Goal: Task Accomplishment & Management: Use online tool/utility

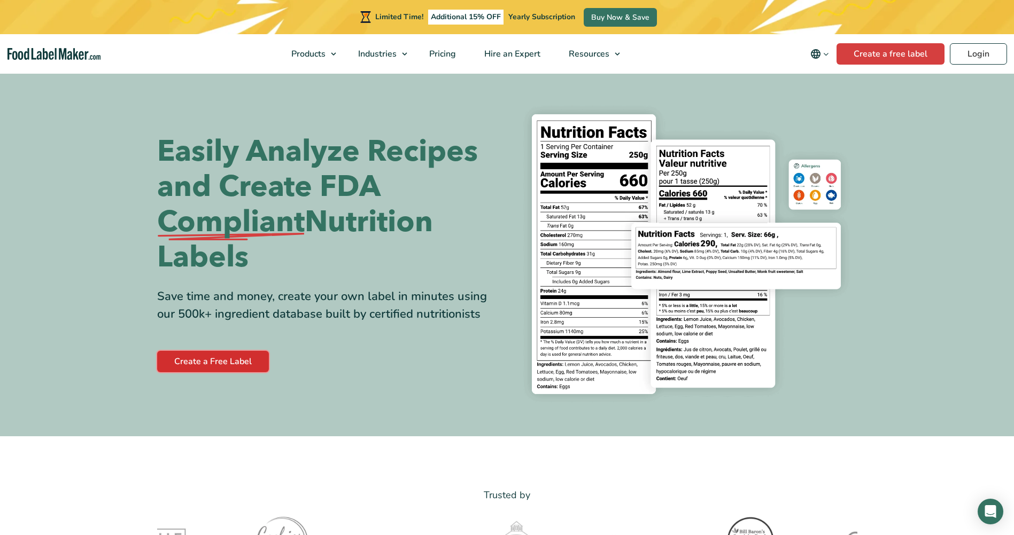
click at [208, 357] on link "Create a Free Label" at bounding box center [213, 361] width 112 height 21
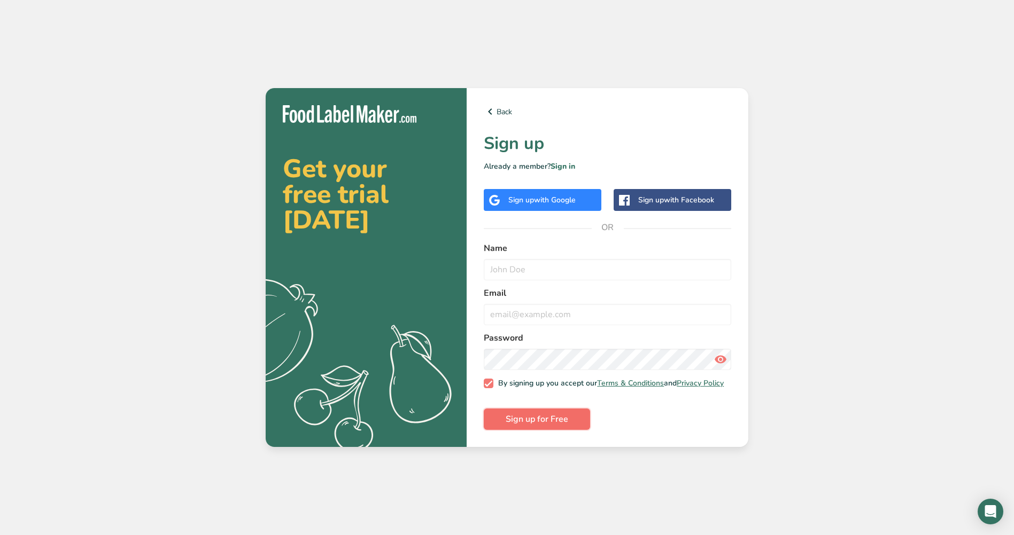
click at [558, 420] on span "Sign up for Free" at bounding box center [536, 419] width 63 height 13
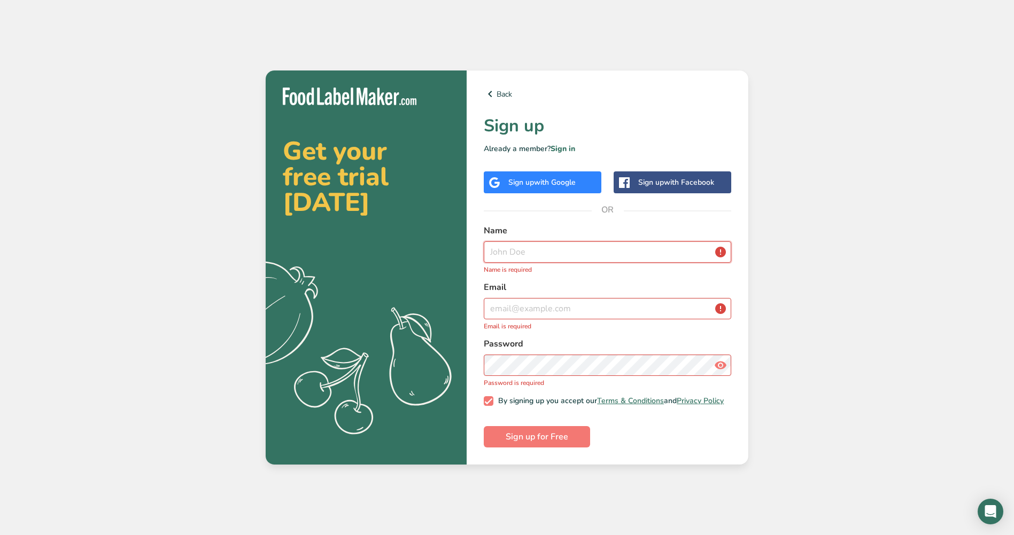
click at [558, 242] on input "text" at bounding box center [607, 252] width 247 height 21
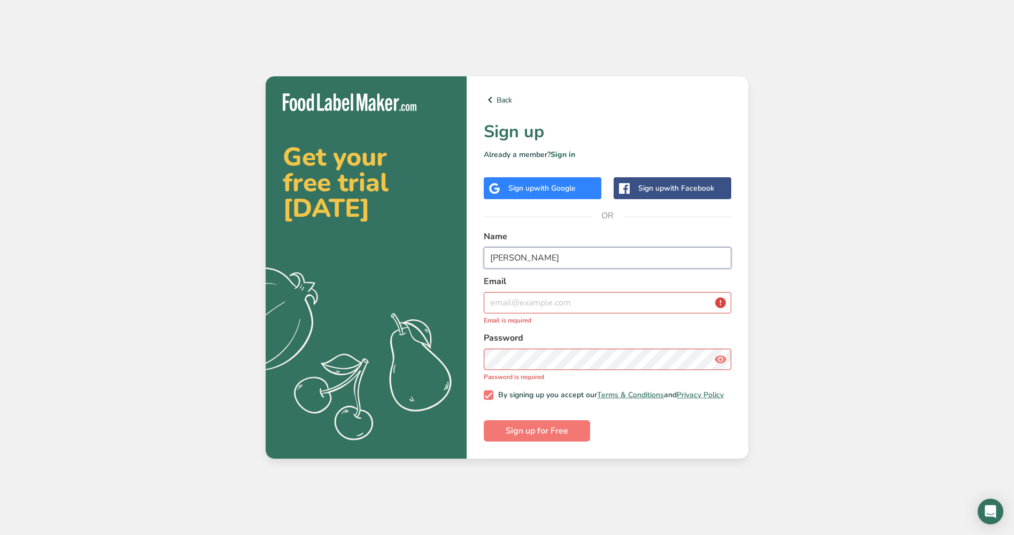
click at [562, 247] on input "[PERSON_NAME]" at bounding box center [607, 257] width 247 height 21
type input "[PERSON_NAME]"
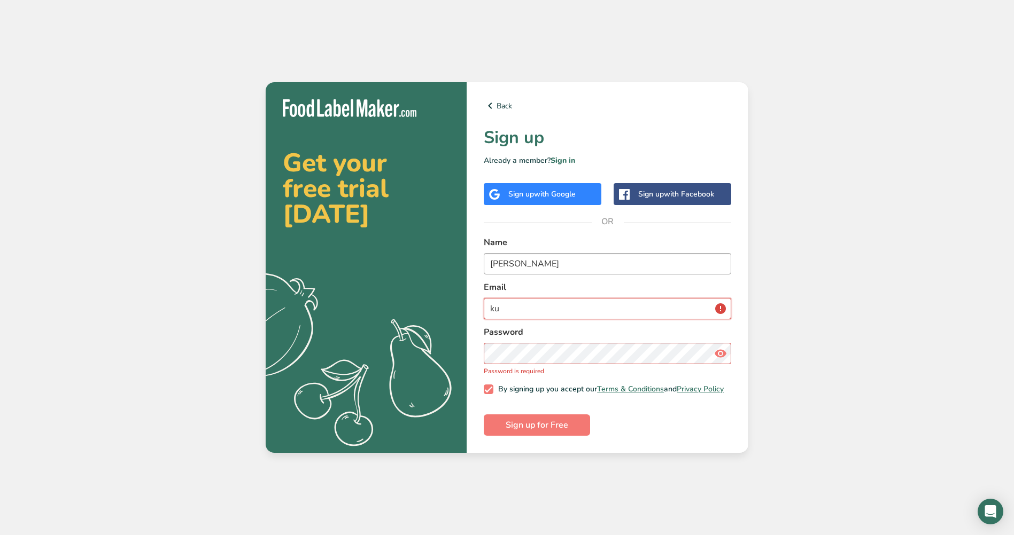
type input "k"
type input "[EMAIL_ADDRESS][DOMAIN_NAME]"
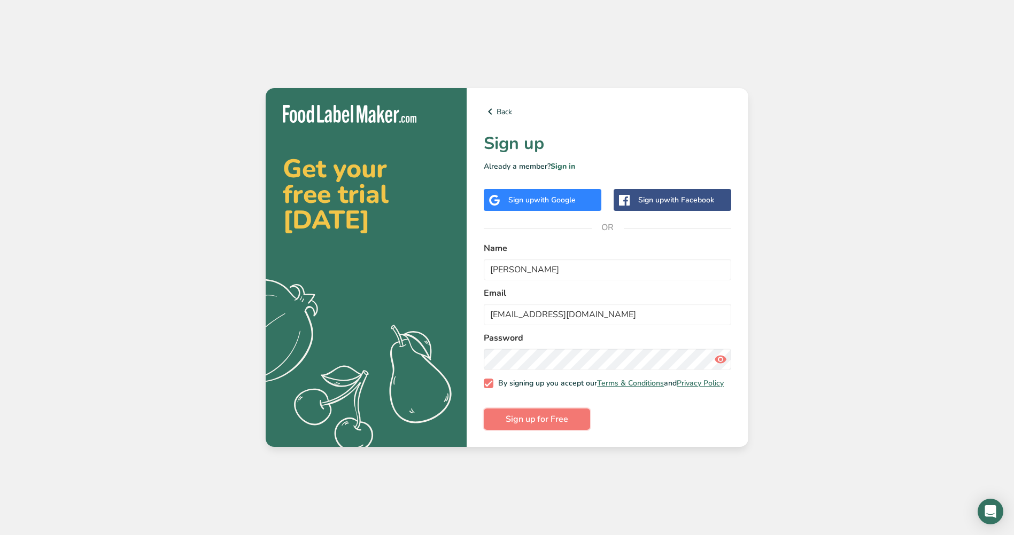
drag, startPoint x: 555, startPoint y: 419, endPoint x: 556, endPoint y: 414, distance: 5.4
click at [555, 418] on span "Sign up for Free" at bounding box center [536, 419] width 63 height 13
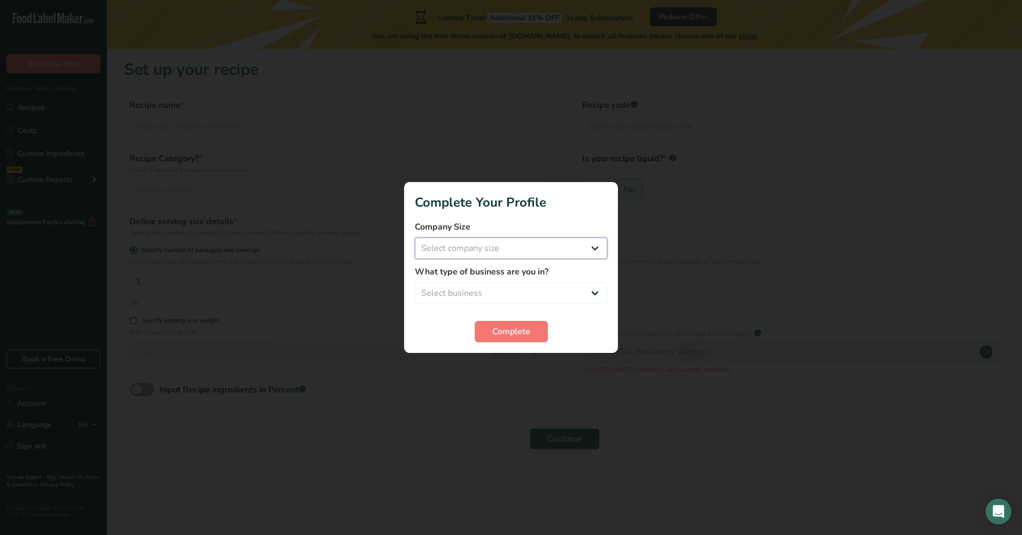
click at [470, 243] on select "Select company size Fewer than 10 Employees 10 to 50 Employees 51 to 500 Employ…" at bounding box center [511, 248] width 192 height 21
select select "1"
click at [415, 238] on select "Select company size Fewer than 10 Employees 10 to 50 Employees 51 to 500 Employ…" at bounding box center [511, 248] width 192 height 21
click at [479, 294] on select "Select business Packaged Food Manufacturer Restaurant & Cafe Bakery Meal Plans …" at bounding box center [511, 293] width 192 height 21
select select "1"
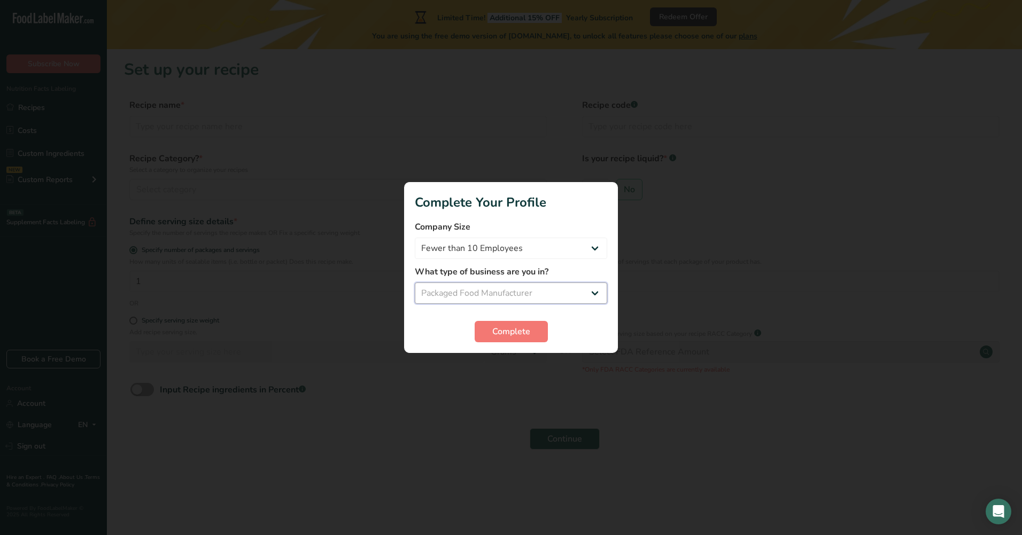
click at [415, 283] on select "Select business Packaged Food Manufacturer Restaurant & Cafe Bakery Meal Plans …" at bounding box center [511, 293] width 192 height 21
click at [495, 330] on span "Complete" at bounding box center [511, 331] width 38 height 13
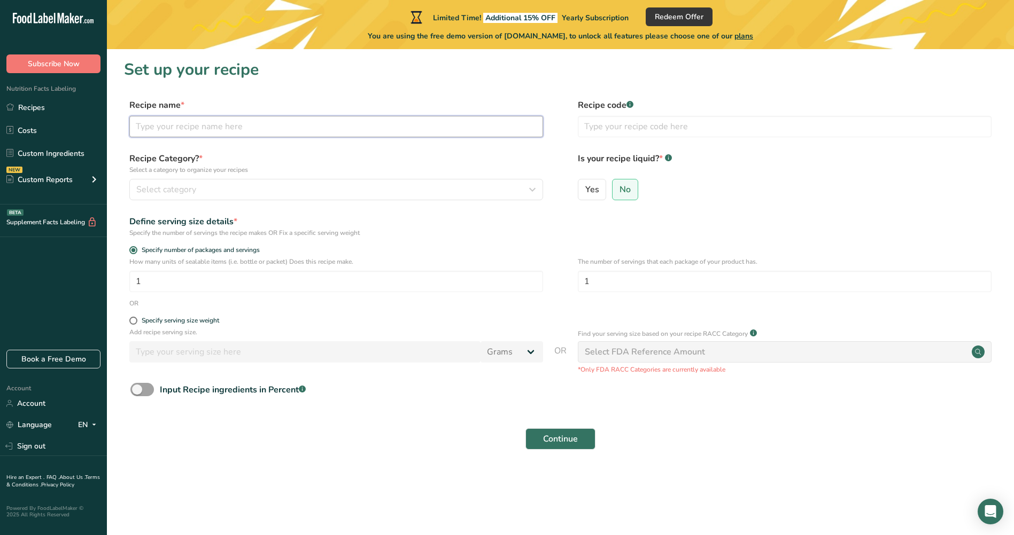
click at [266, 120] on input "text" at bounding box center [336, 126] width 414 height 21
click at [334, 136] on input "text" at bounding box center [336, 126] width 414 height 21
type input "Snack Bar"
click at [273, 197] on button "Select category" at bounding box center [336, 189] width 414 height 21
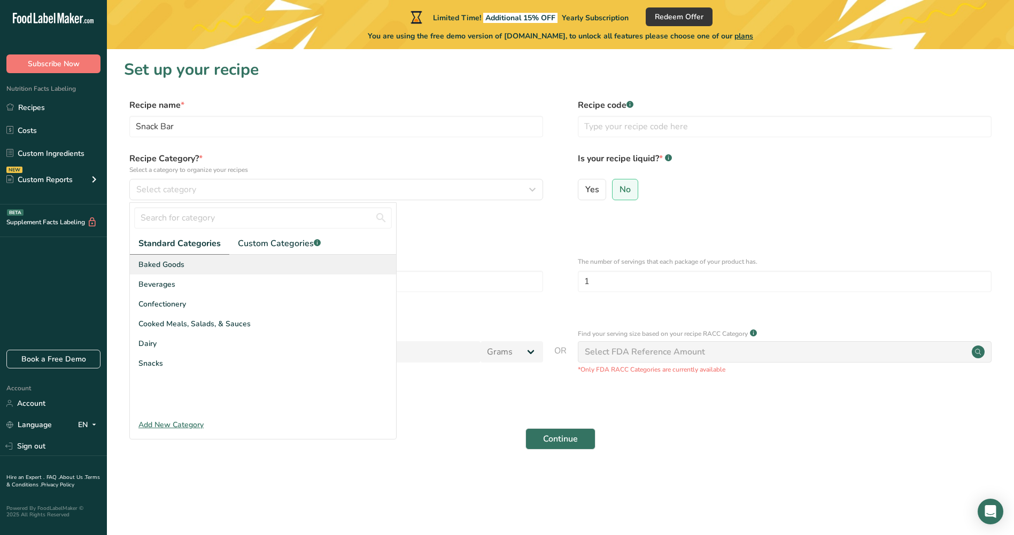
click at [170, 261] on span "Baked Goods" at bounding box center [161, 264] width 46 height 11
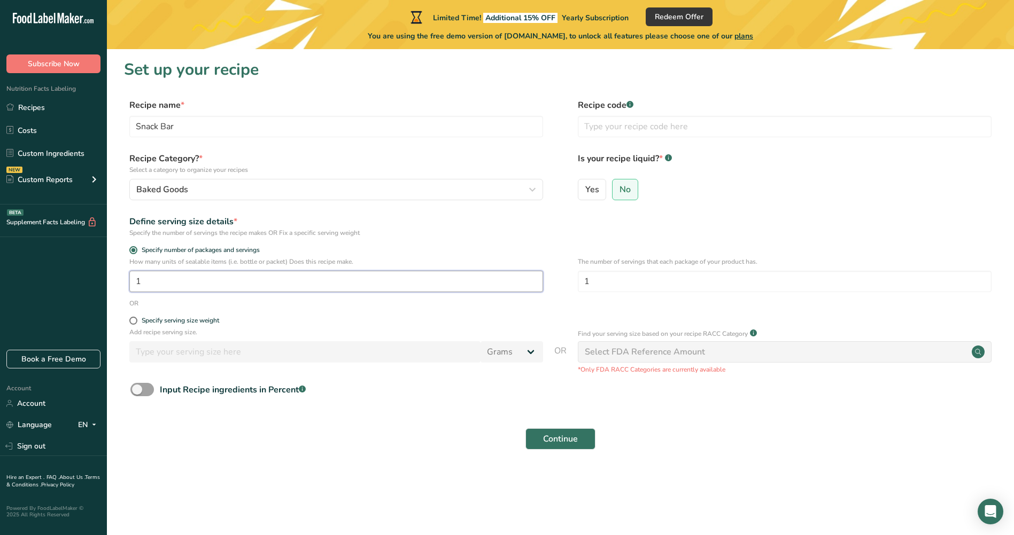
click at [261, 286] on input "1" at bounding box center [336, 281] width 414 height 21
type input "10"
click at [634, 122] on input "text" at bounding box center [785, 126] width 414 height 21
